Goal: Information Seeking & Learning: Learn about a topic

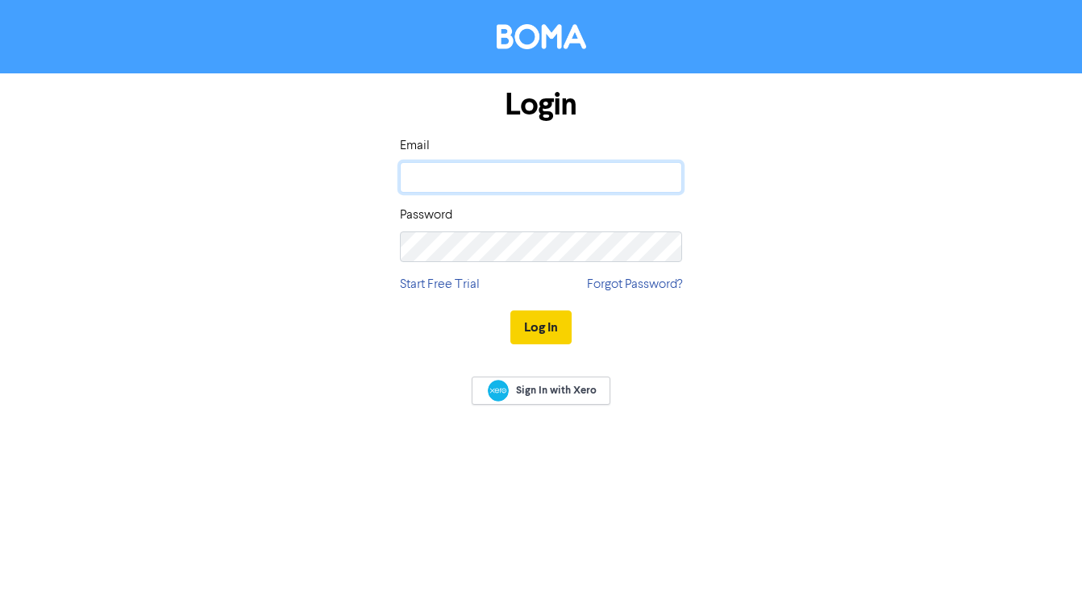
type input "[PERSON_NAME][EMAIL_ADDRESS][DOMAIN_NAME]"
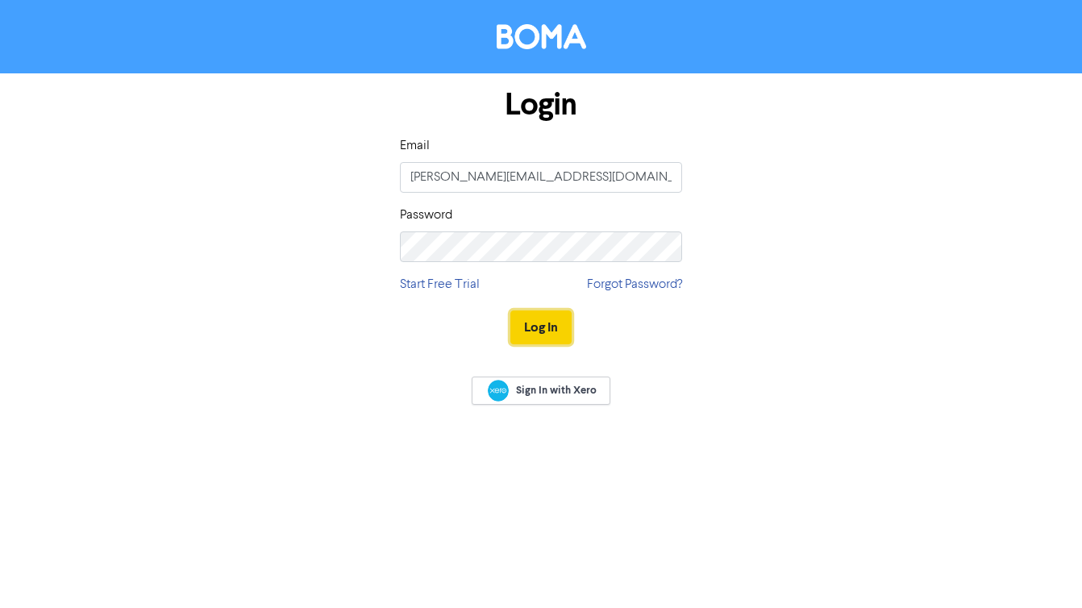
click at [541, 326] on button "Log In" at bounding box center [540, 327] width 61 height 34
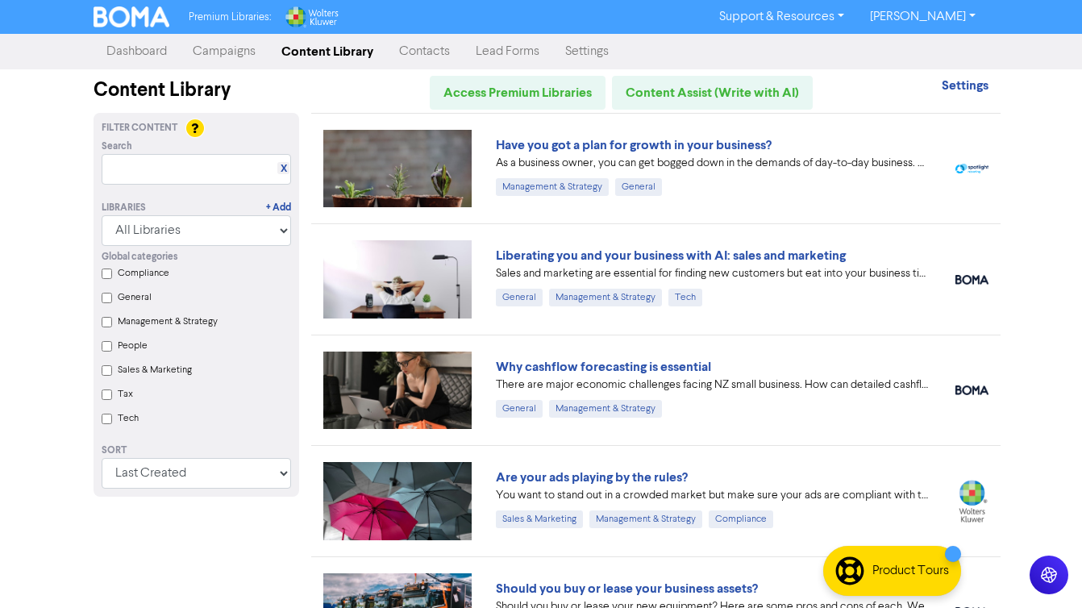
click at [105, 421] on input "Tech" at bounding box center [107, 419] width 10 height 10
checkbox input "true"
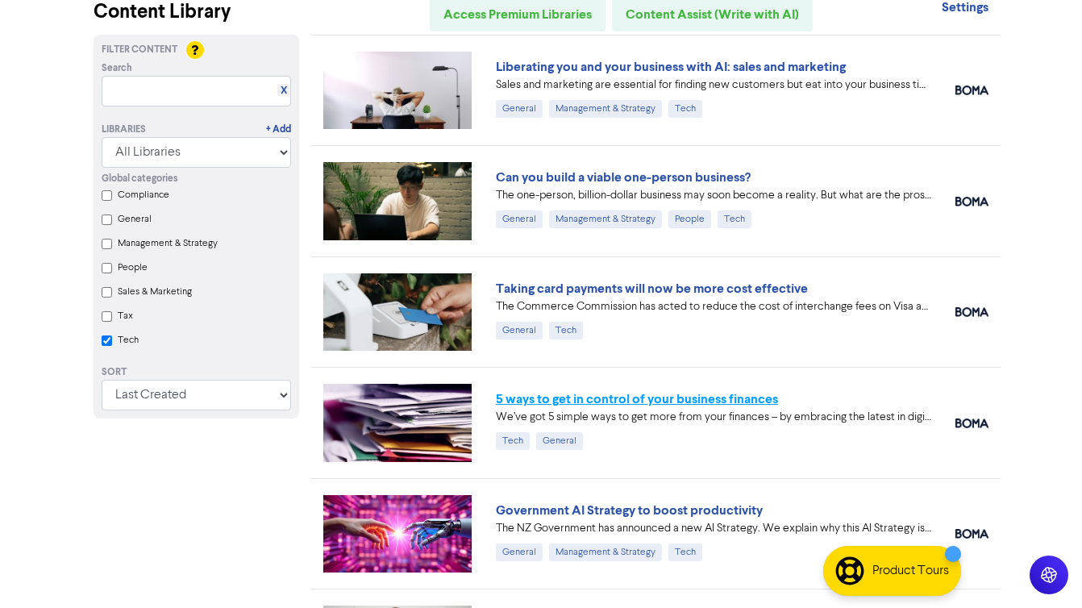
scroll to position [90, 0]
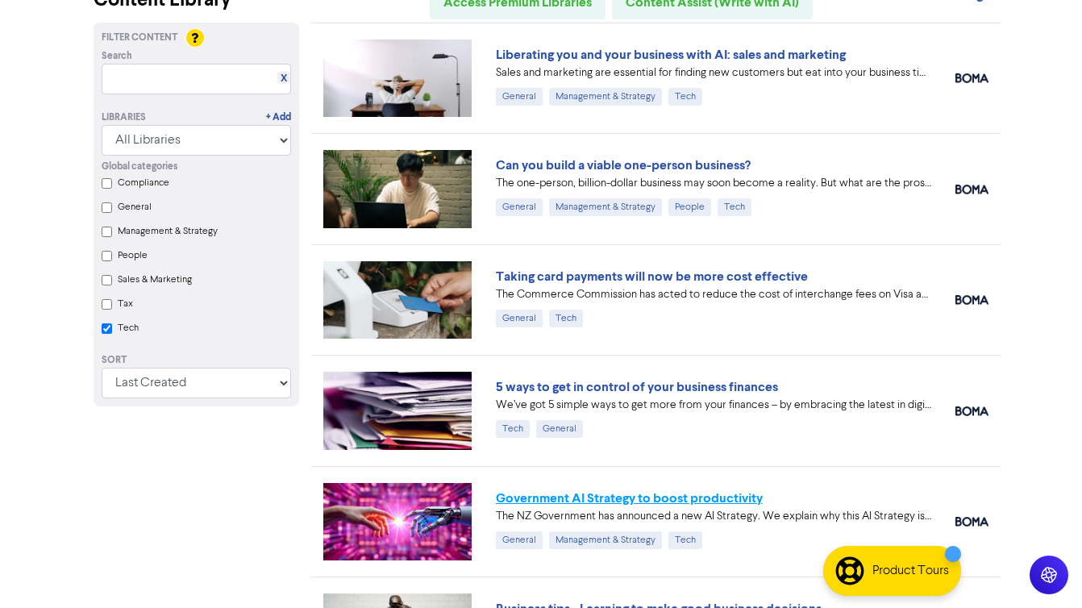
click at [675, 502] on link "Government AI Strategy to boost productivity" at bounding box center [629, 498] width 267 height 16
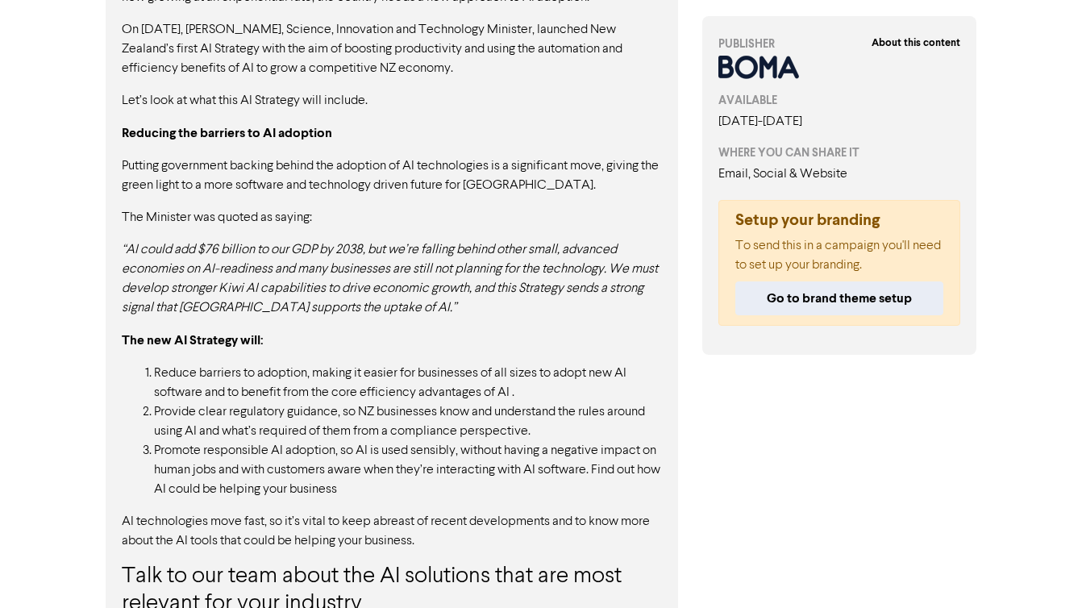
scroll to position [1003, 0]
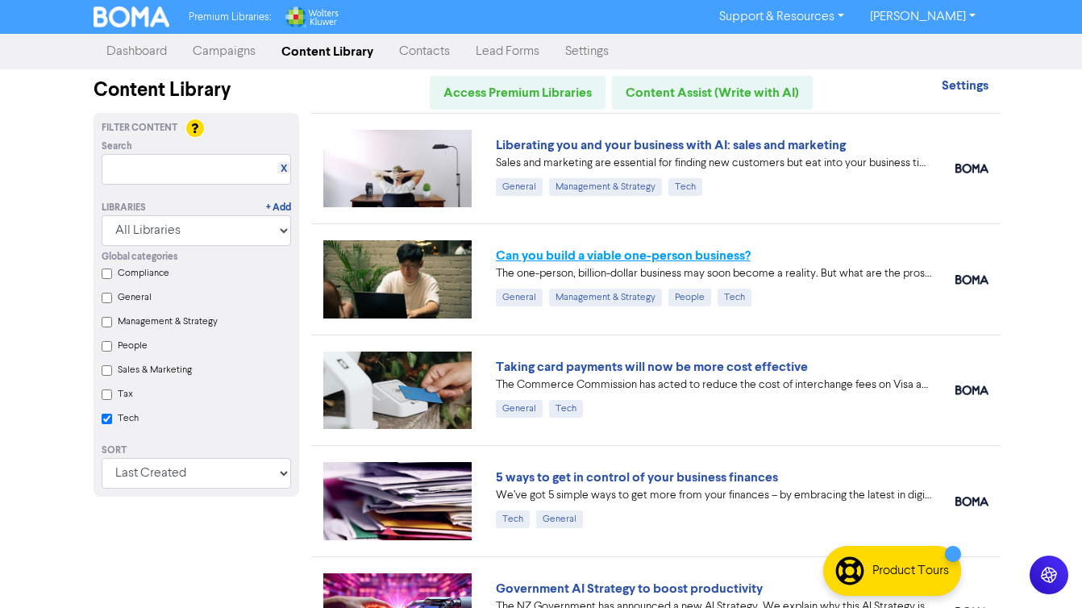
click at [723, 250] on link "Can you build a viable one-person business?" at bounding box center [623, 256] width 255 height 16
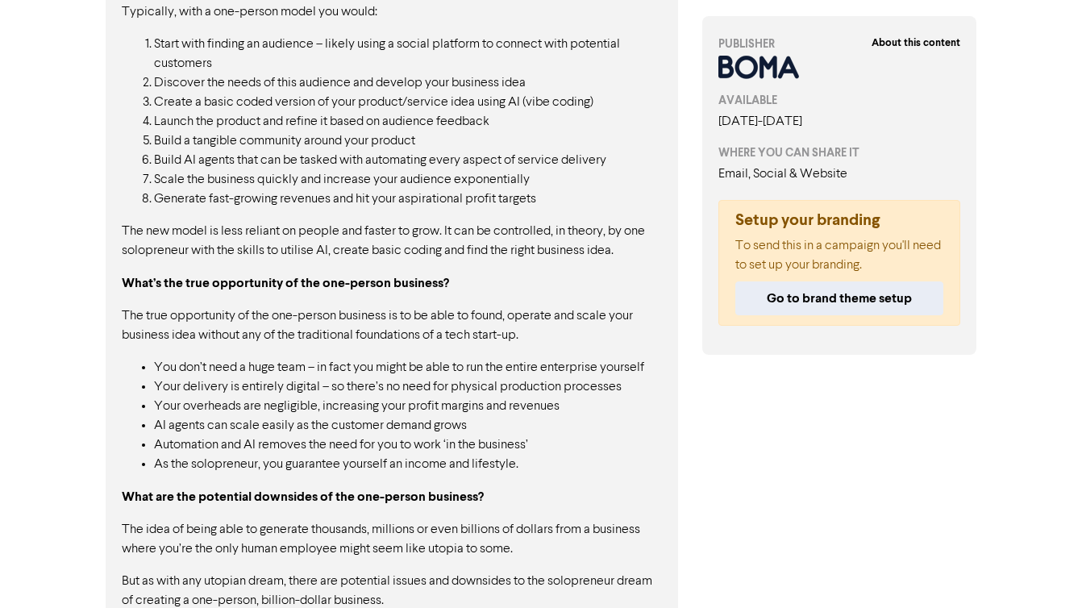
scroll to position [1612, 0]
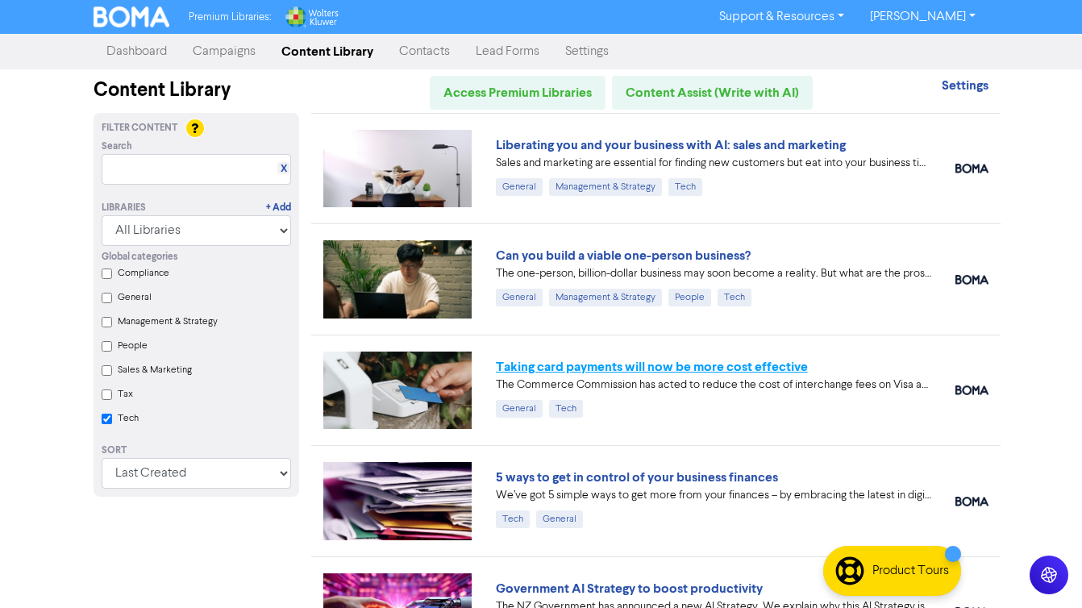
click at [702, 365] on link "Taking card payments will now be more cost effective" at bounding box center [652, 367] width 312 height 16
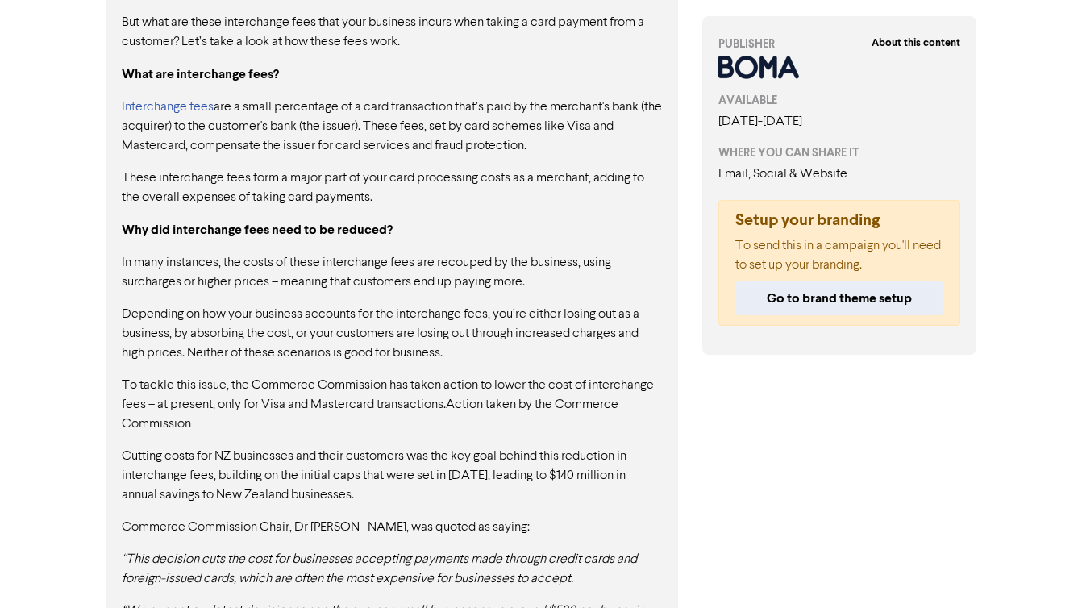
scroll to position [1095, 0]
